Goal: Check status: Check status

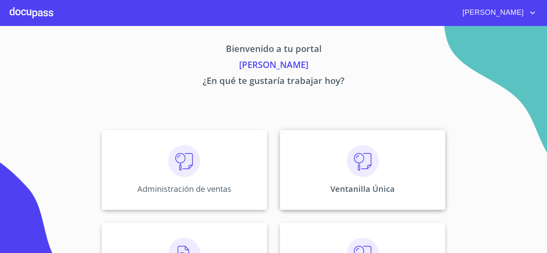
click at [368, 187] on p "Ventanilla Única" at bounding box center [362, 189] width 64 height 11
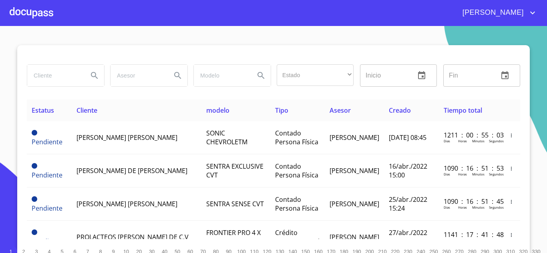
click at [58, 80] on input "search" at bounding box center [54, 76] width 54 height 22
type input "TRACSA"
click at [91, 73] on icon "Search" at bounding box center [94, 75] width 7 height 7
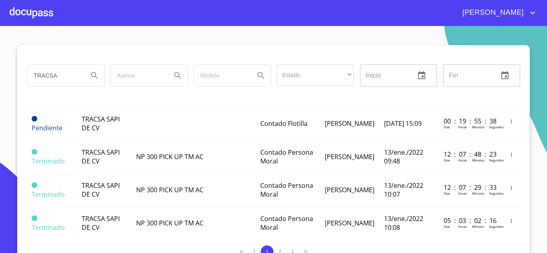
scroll to position [360, 0]
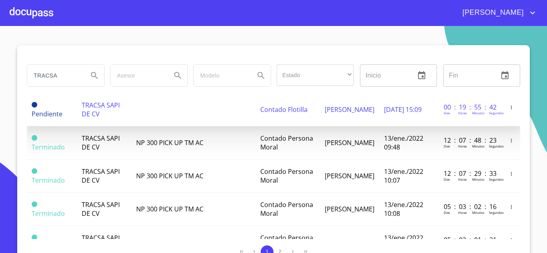
click at [98, 108] on span "TRACSA SAPI DE CV" at bounding box center [101, 110] width 38 height 18
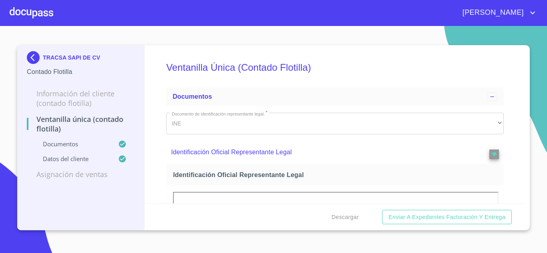
click at [514, 144] on div "Ventanilla Única (Contado Flotilla) Documentos Documento de identificación repr…" at bounding box center [334, 124] width 381 height 158
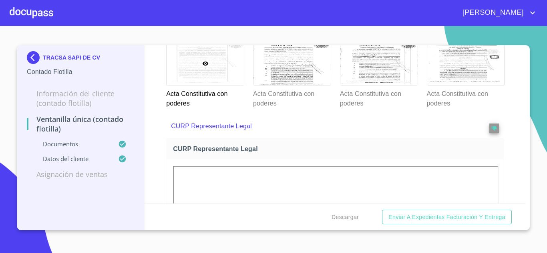
scroll to position [1401, 0]
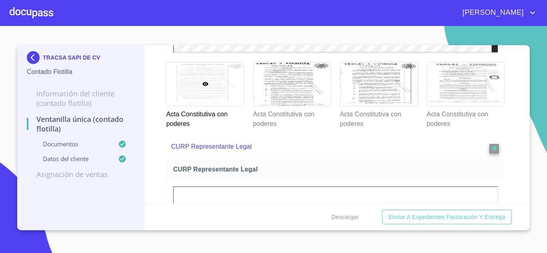
click at [0, 0] on div at bounding box center [0, 0] width 0 height 0
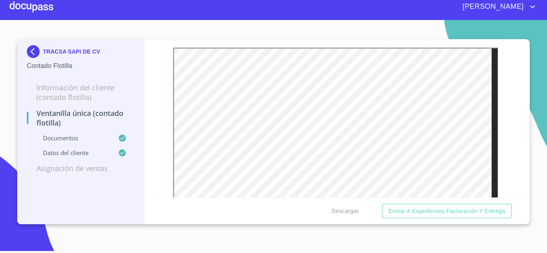
scroll to position [1182, 0]
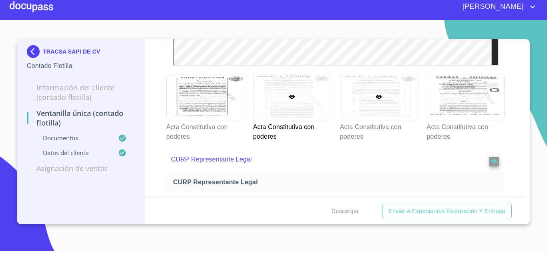
click at [375, 110] on div at bounding box center [378, 97] width 77 height 44
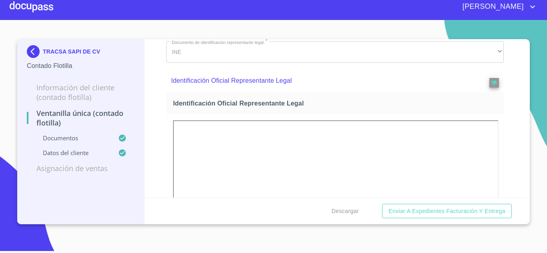
scroll to position [0, 0]
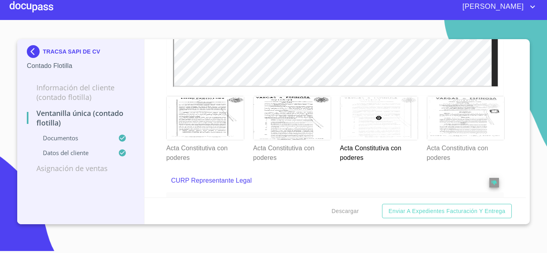
click at [375, 117] on icon at bounding box center [378, 118] width 6 height 6
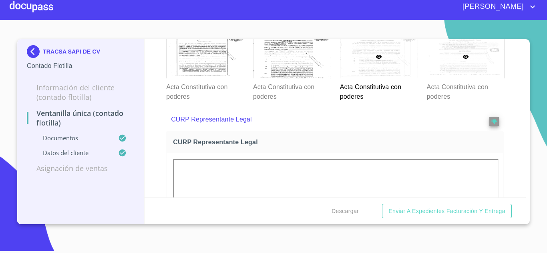
click at [433, 76] on div at bounding box center [465, 57] width 77 height 44
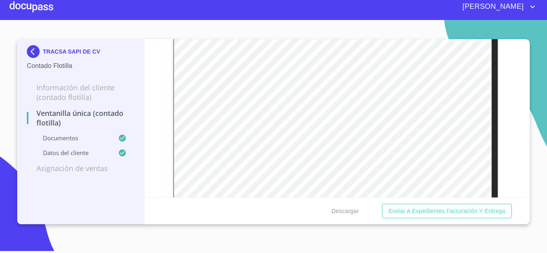
scroll to position [1225, 0]
